Goal: Check status

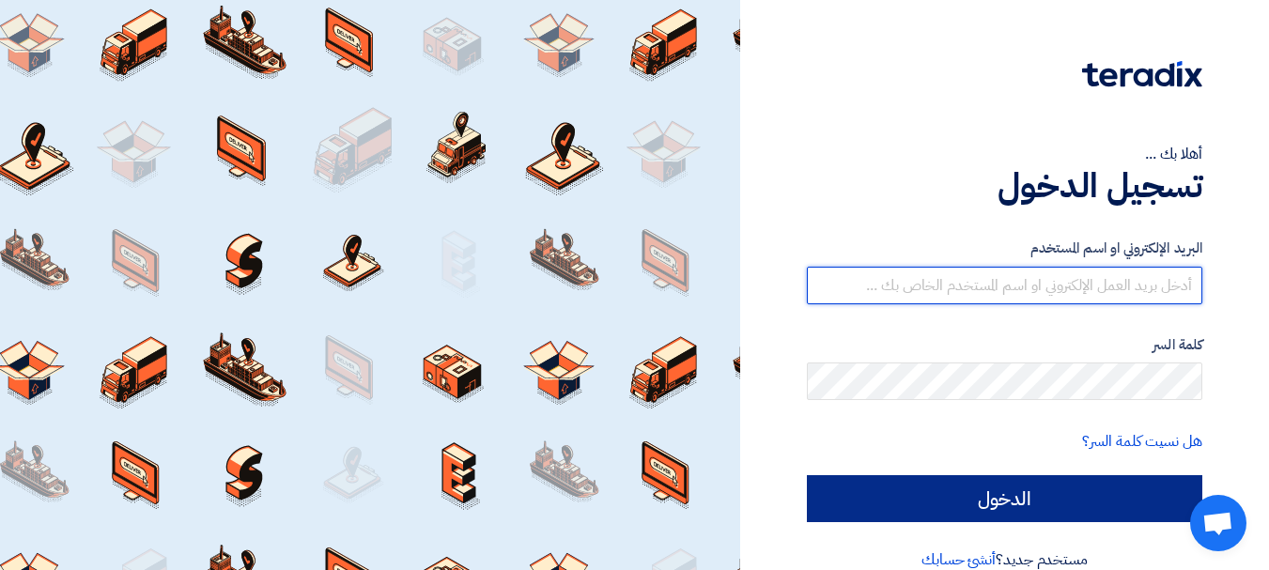
type input "[PERSON_NAME][EMAIL_ADDRESS][PERSON_NAME][DOMAIN_NAME]"
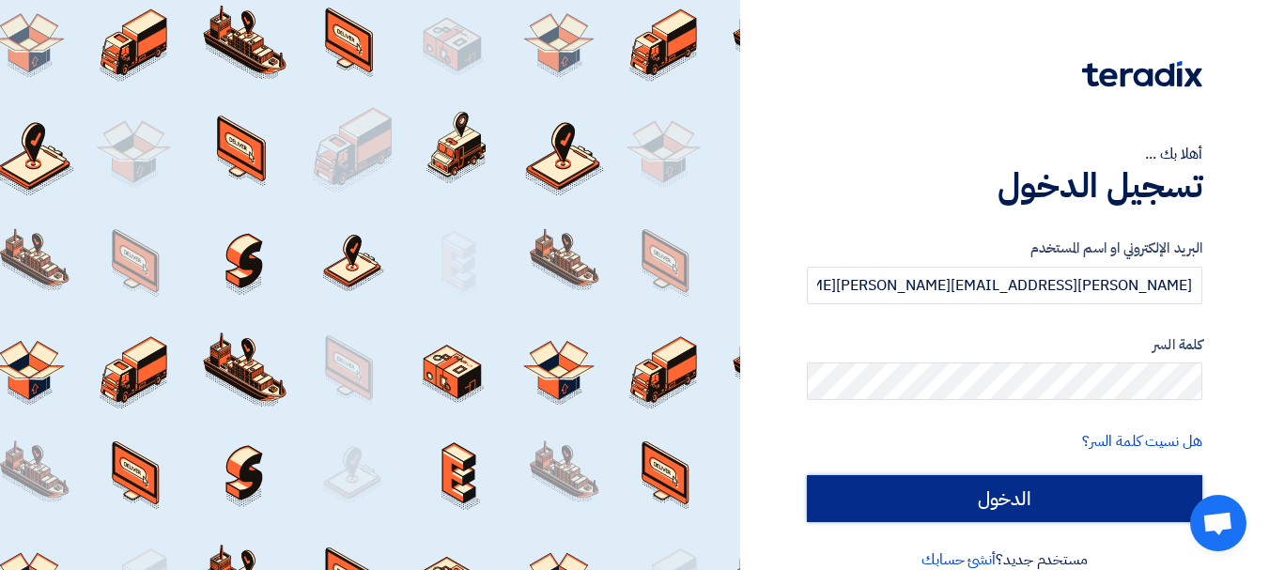
click at [888, 495] on input "الدخول" at bounding box center [1004, 498] width 395 height 47
type input "Sign in"
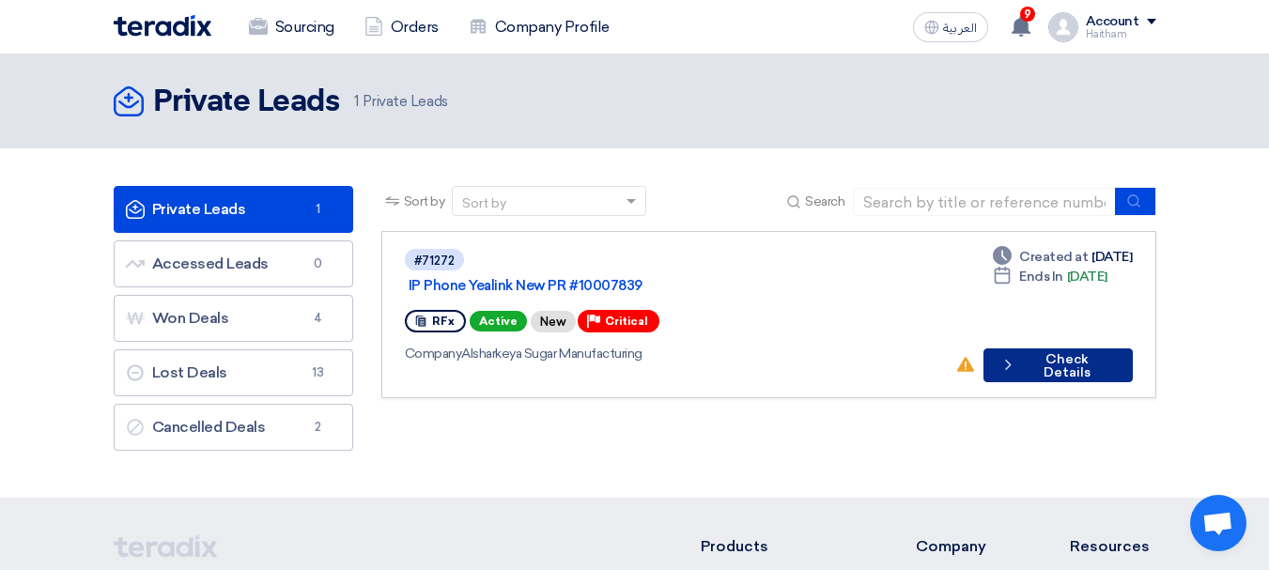
click at [1092, 348] on button "Check details Check Details" at bounding box center [1057, 365] width 149 height 34
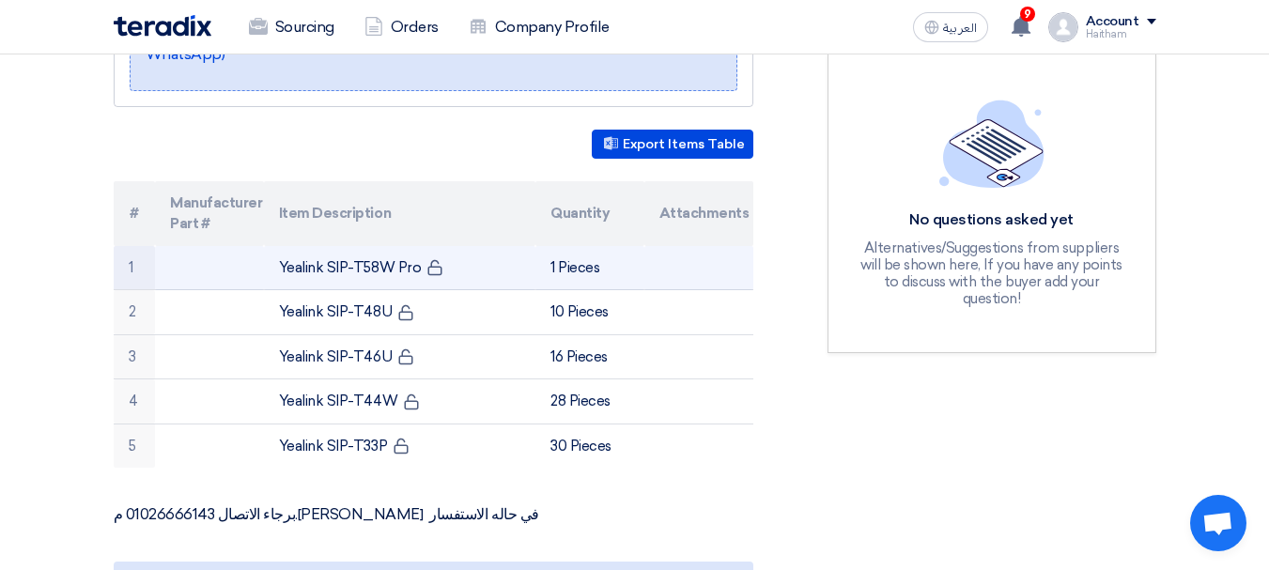
scroll to position [470, 0]
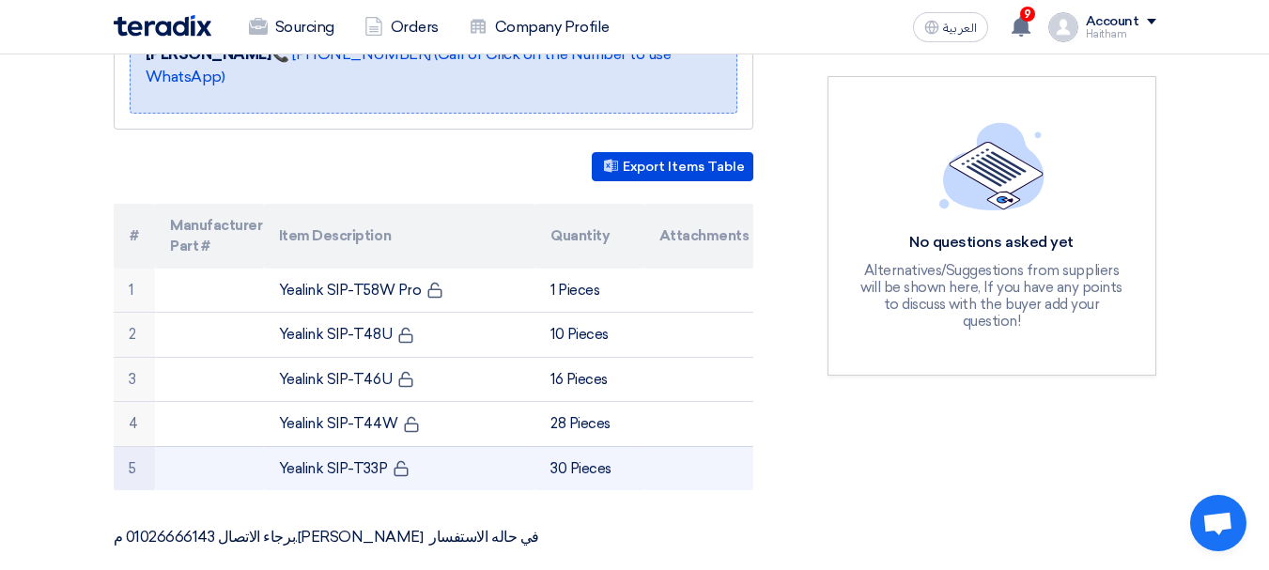
drag, startPoint x: 122, startPoint y: 210, endPoint x: 619, endPoint y: 447, distance: 550.4
click at [619, 447] on table "# Manufacturer Part # Item Description Quantity Attachments 1 Yealink SIP-T58W …" at bounding box center [434, 347] width 640 height 287
copy table "# Manufacturer Part # Item Description Quantity Attachments 1 Yealink SIP-T58W …"
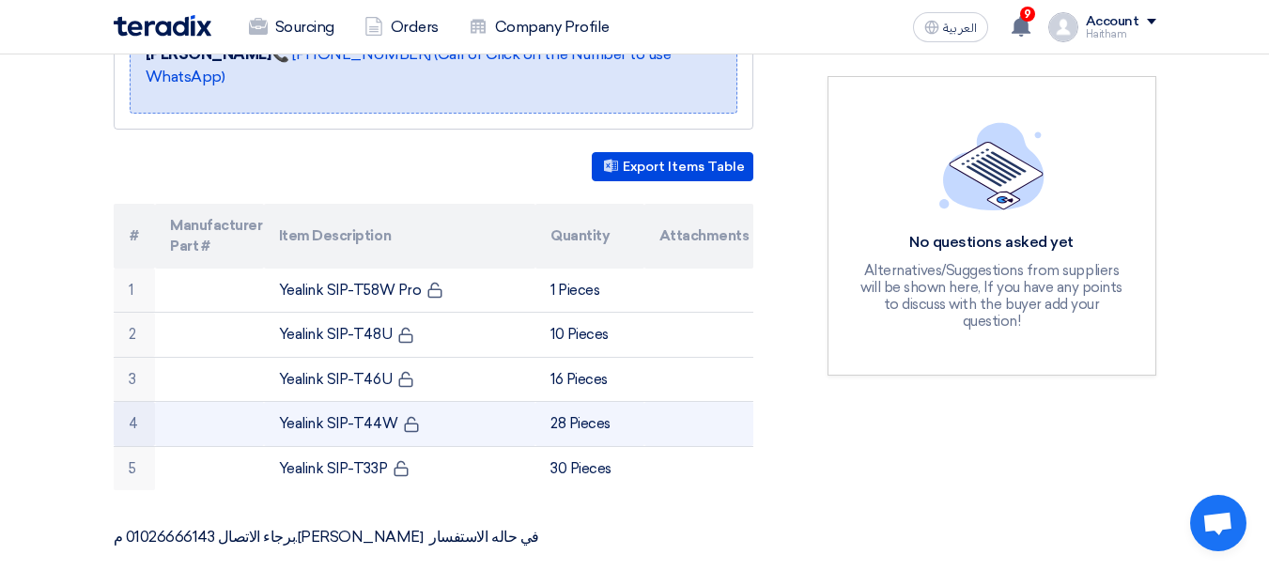
click at [491, 402] on td "Yealink SIP-T44W" at bounding box center [399, 424] width 271 height 45
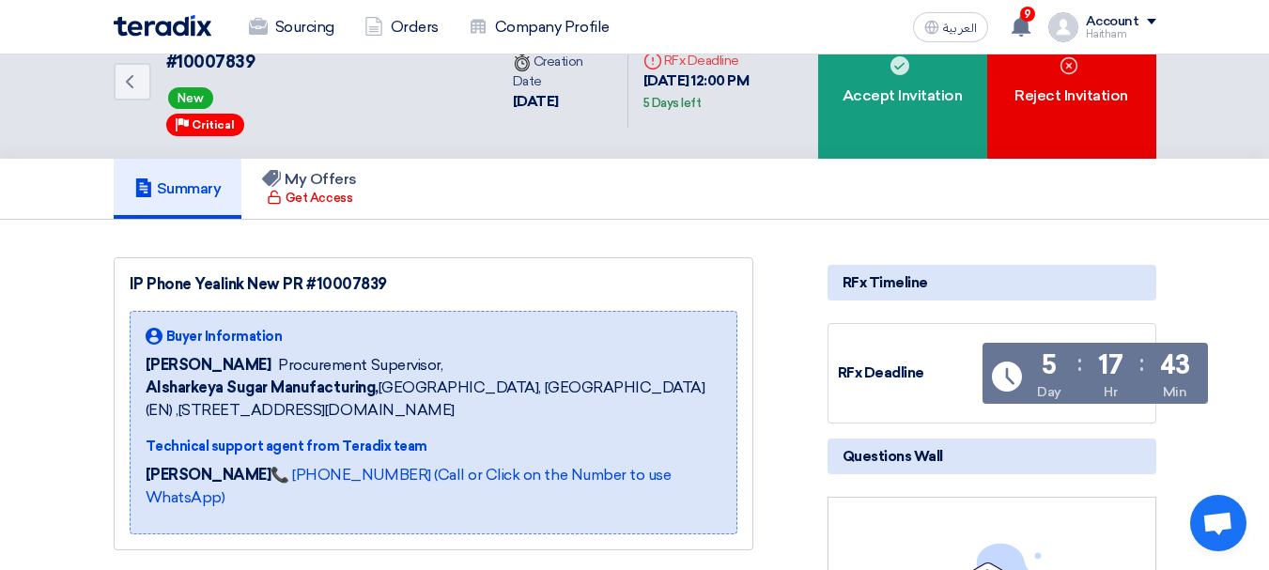
scroll to position [0, 0]
